Goal: Check status: Check status

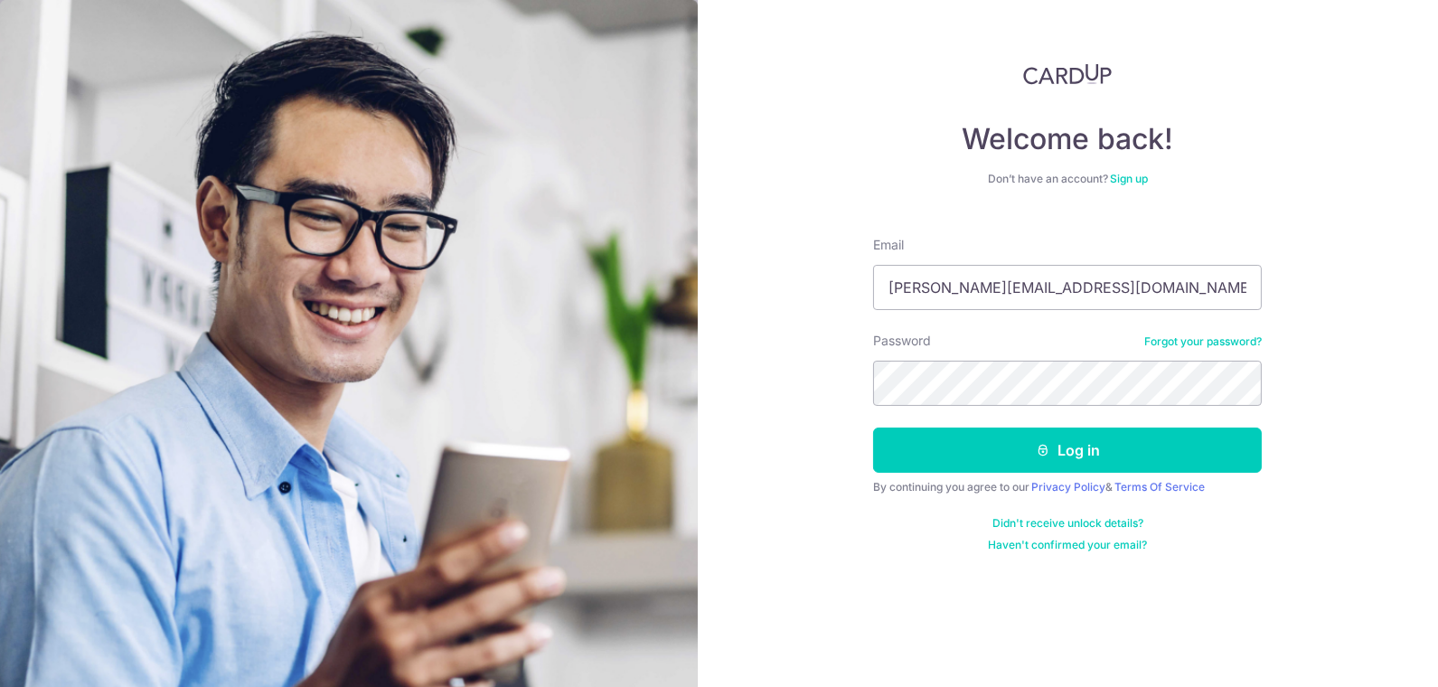
type input "[PERSON_NAME][EMAIL_ADDRESS][DOMAIN_NAME]"
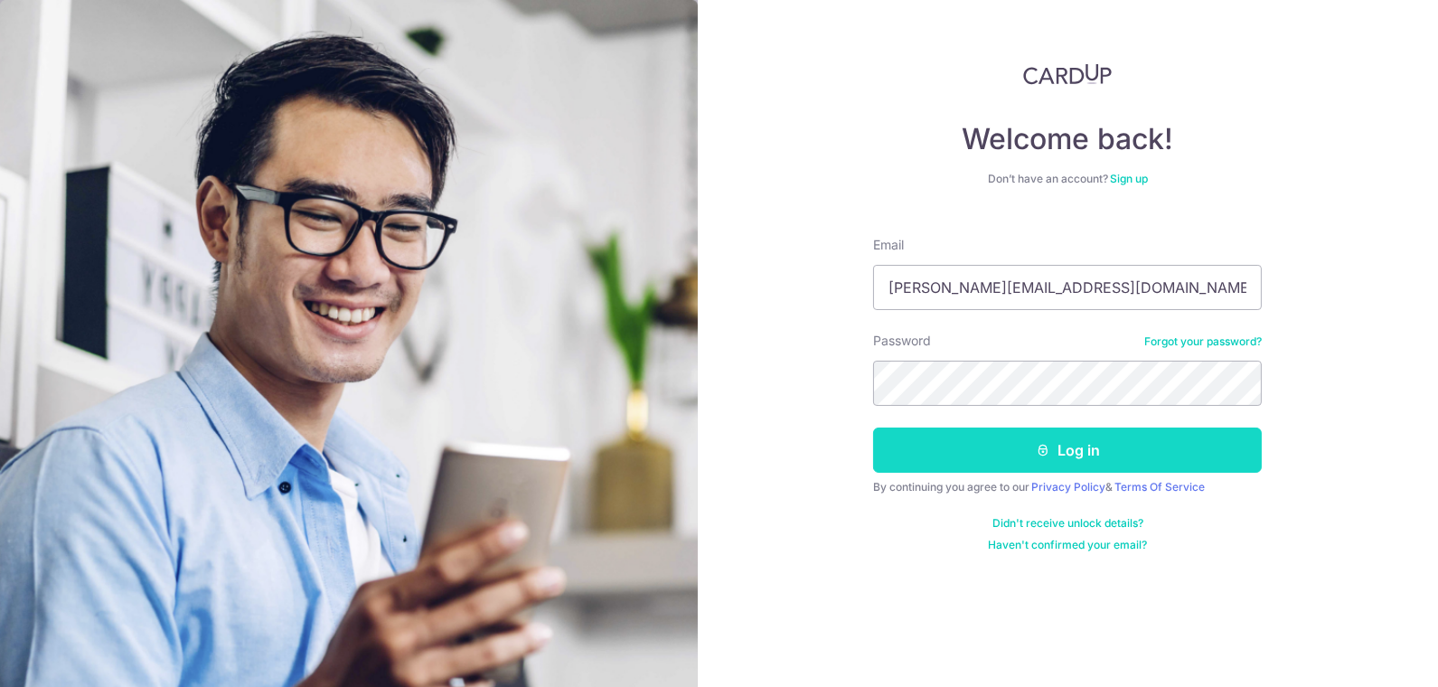
click at [1094, 447] on button "Log in" at bounding box center [1067, 449] width 389 height 45
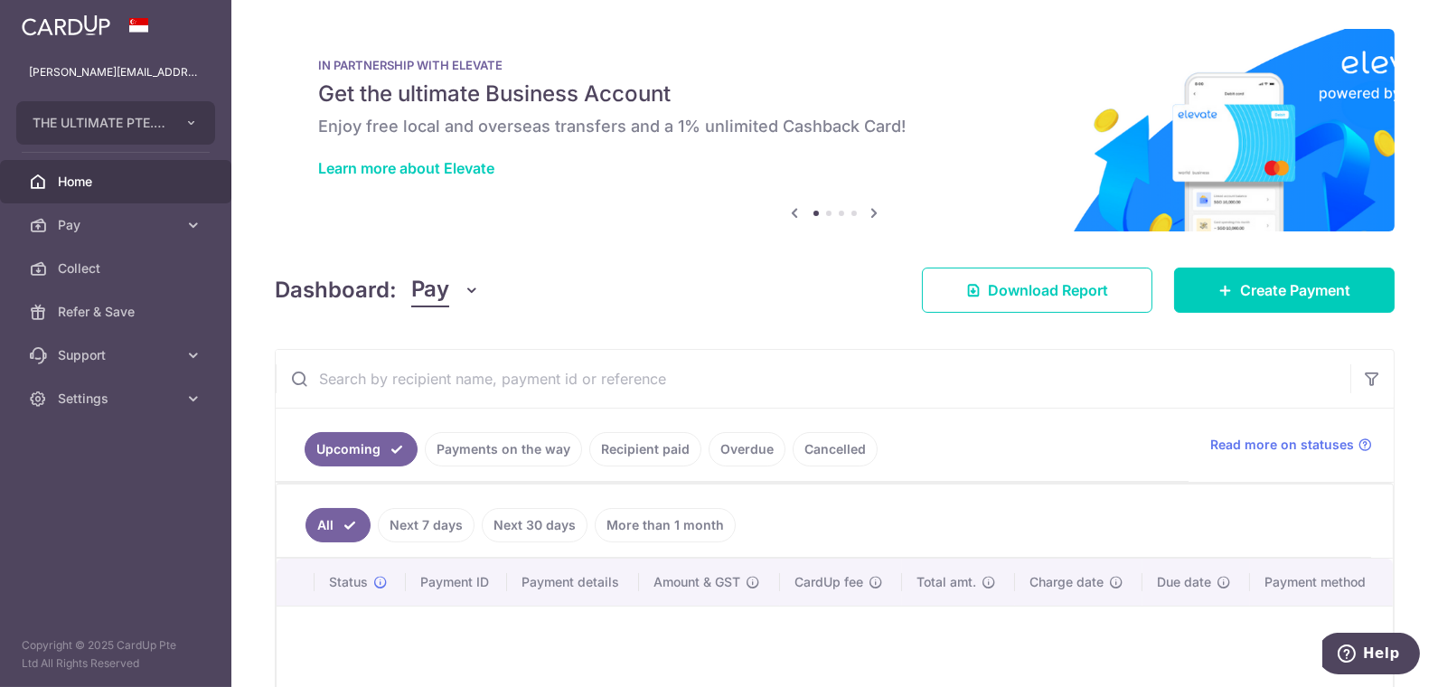
click at [481, 438] on link "Payments on the way" at bounding box center [503, 449] width 157 height 34
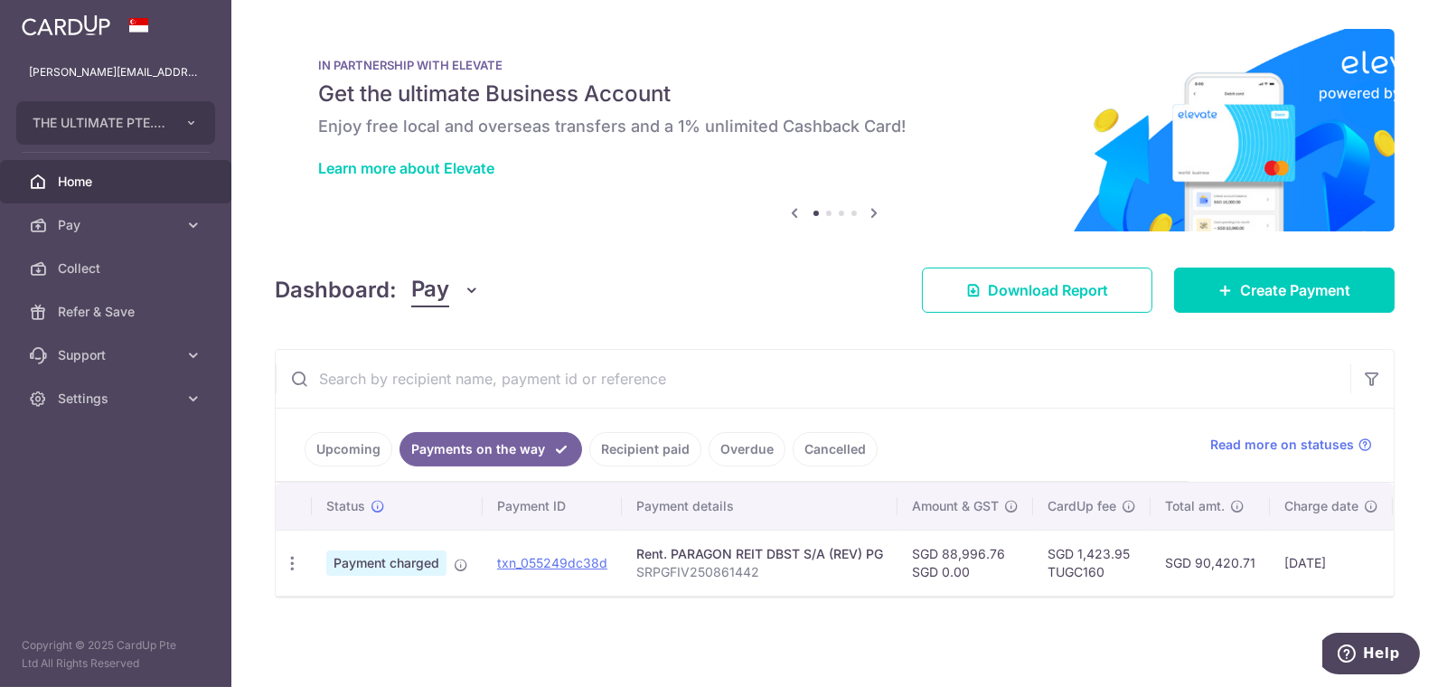
scroll to position [1, 0]
click at [565, 559] on link "txn_055249dc38d" at bounding box center [552, 562] width 110 height 15
